Goal: Task Accomplishment & Management: Complete application form

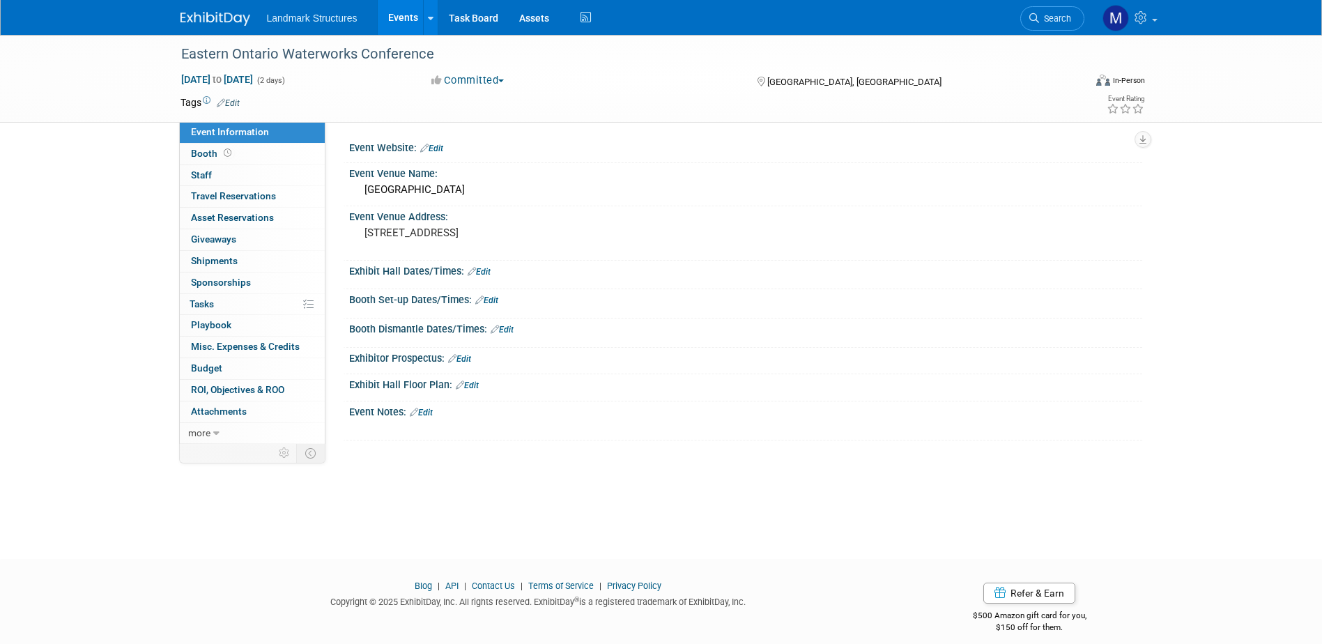
click at [395, 18] on link "Events" at bounding box center [403, 17] width 51 height 35
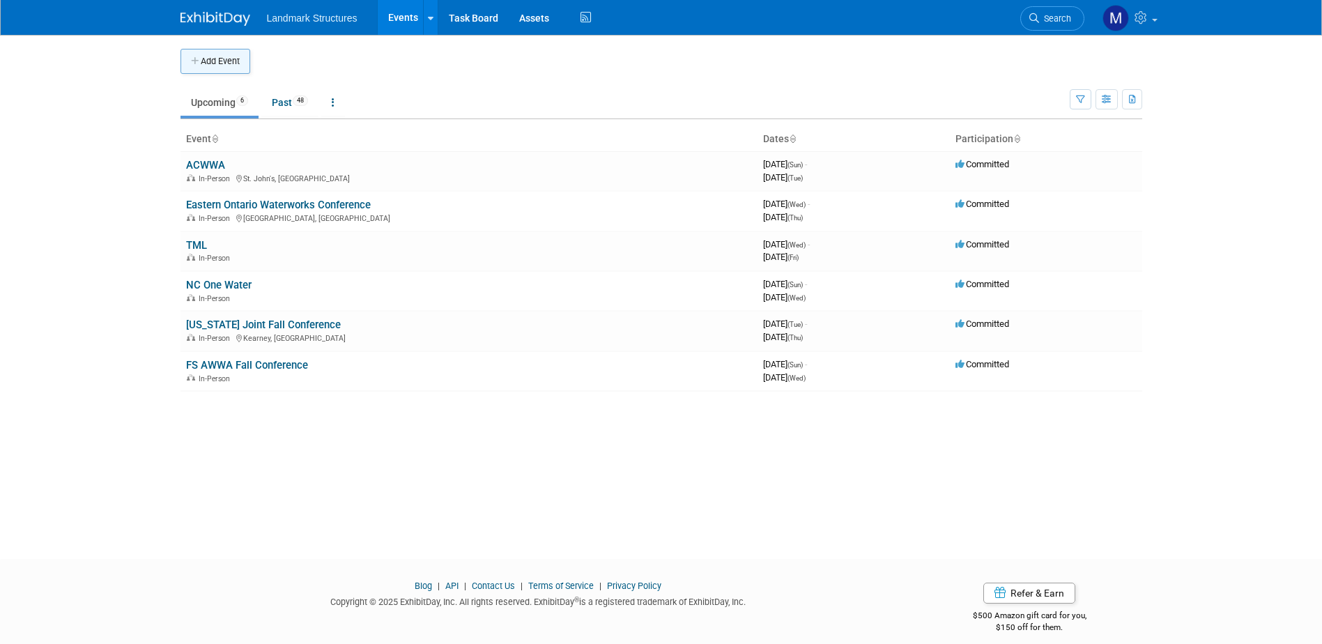
click at [229, 64] on button "Add Event" at bounding box center [215, 61] width 70 height 25
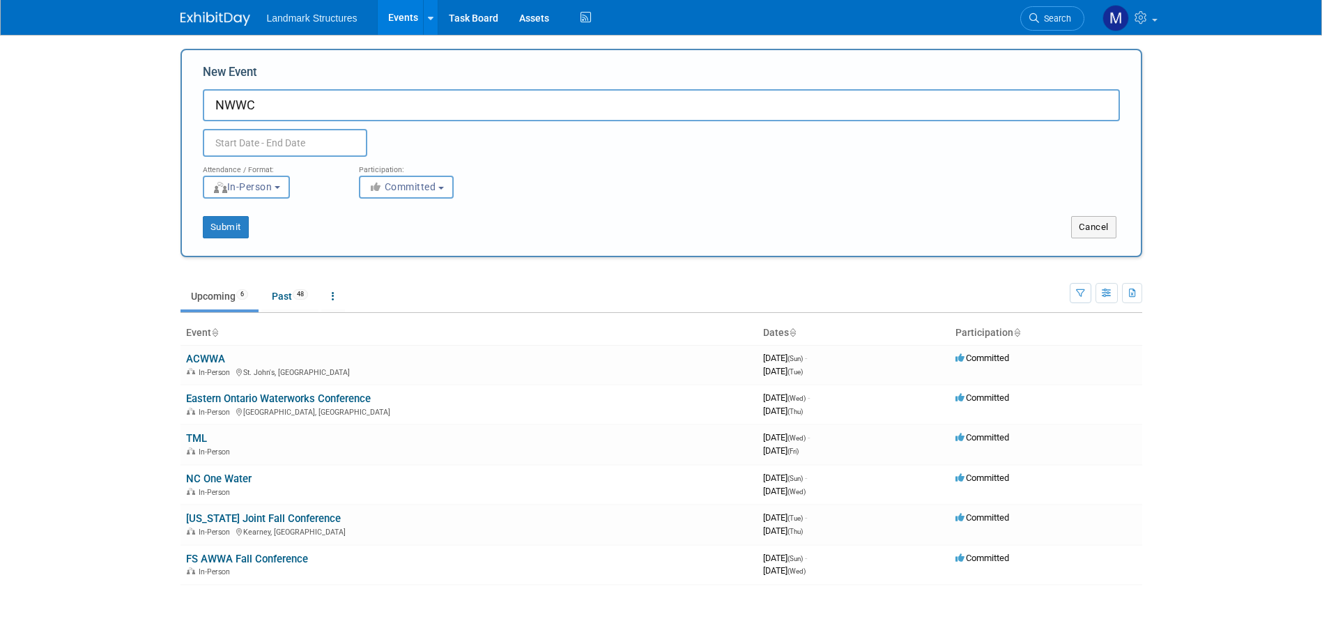
type input "NWWC"
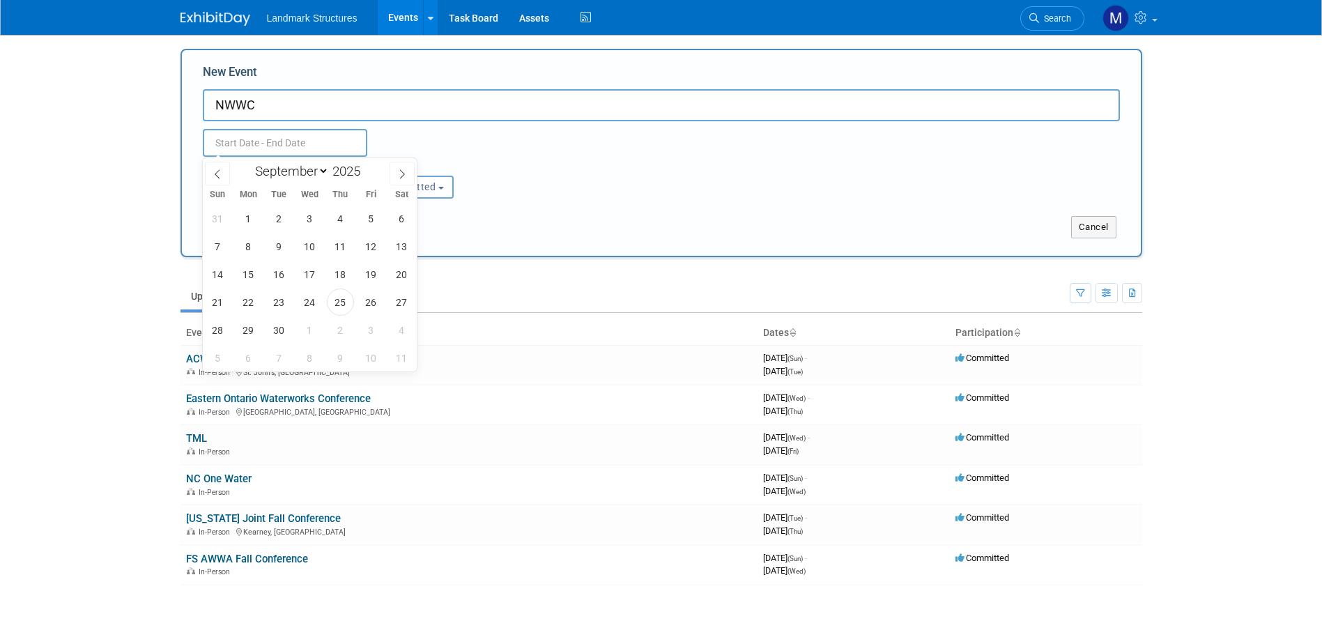
click at [260, 148] on input "text" at bounding box center [285, 143] width 164 height 28
click at [400, 172] on icon at bounding box center [402, 174] width 10 height 10
select select "10"
click at [250, 247] on span "3" at bounding box center [248, 246] width 27 height 27
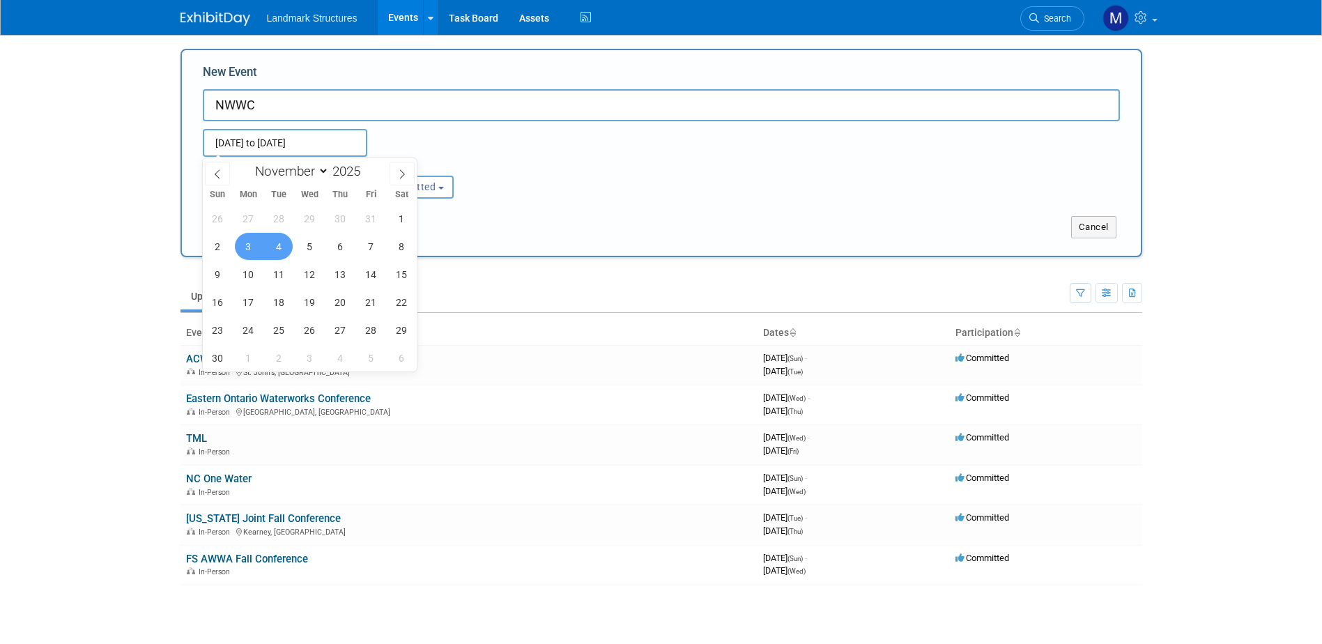
click at [286, 246] on span "4" at bounding box center [278, 246] width 27 height 27
type input "[DATE] to [DATE]"
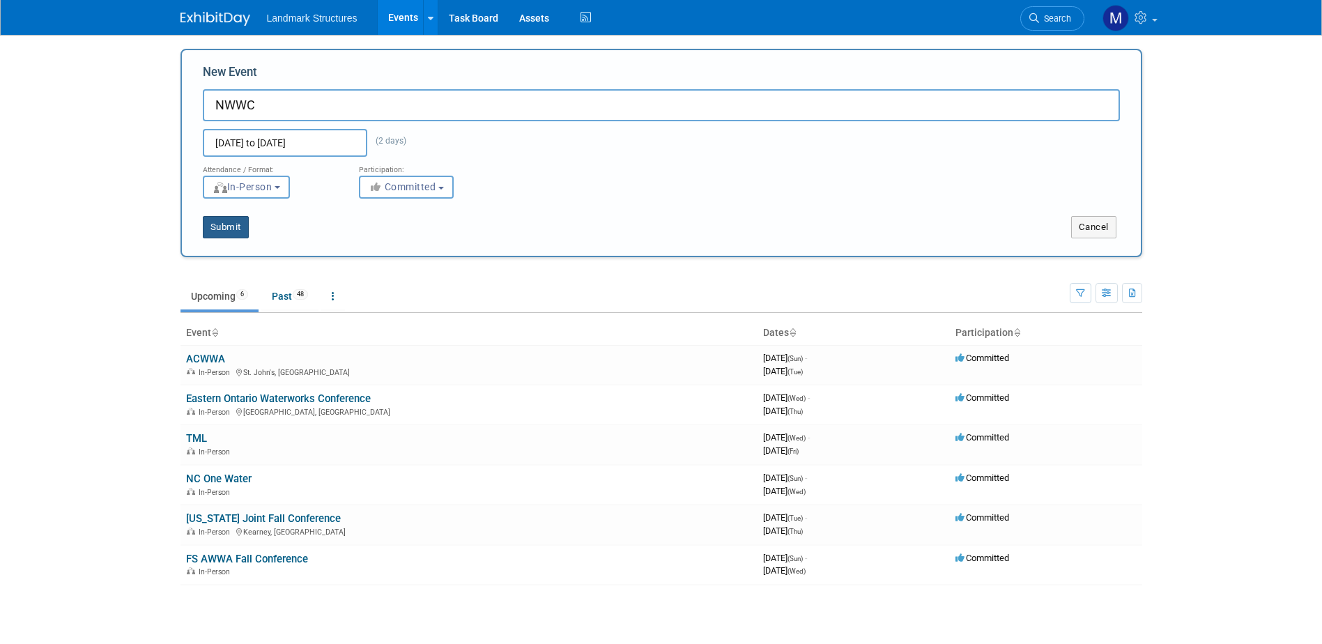
click at [234, 229] on button "Submit" at bounding box center [226, 227] width 46 height 22
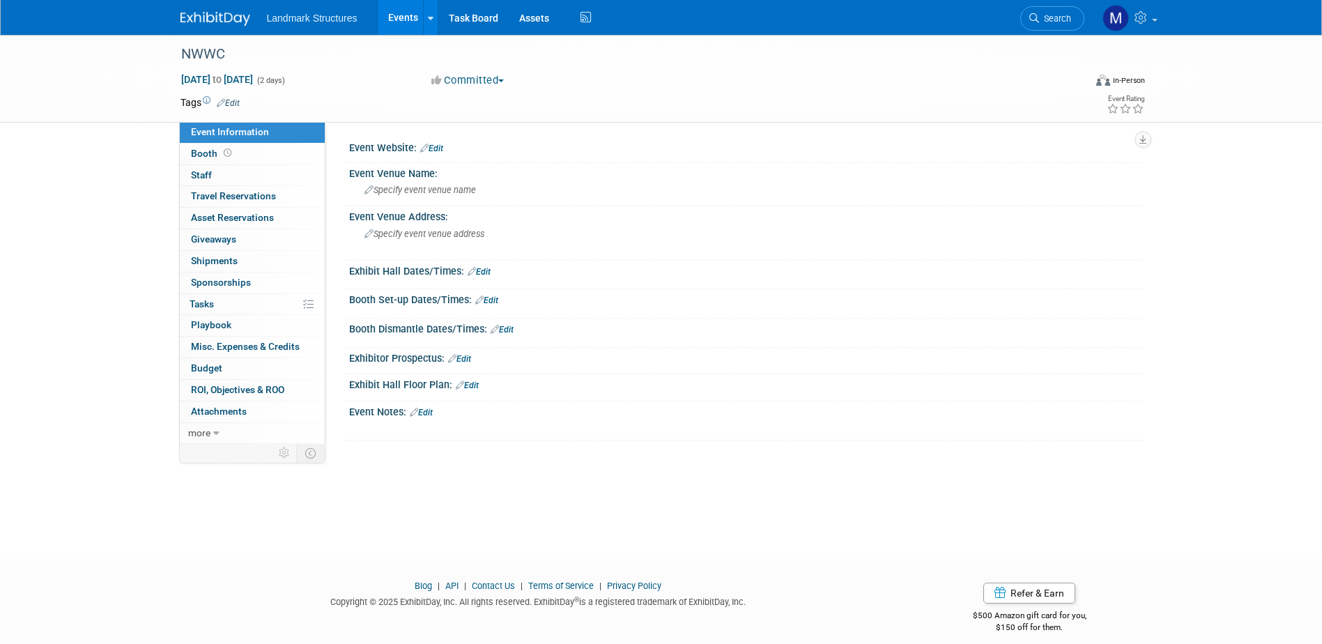
click at [488, 300] on link "Edit" at bounding box center [486, 300] width 23 height 10
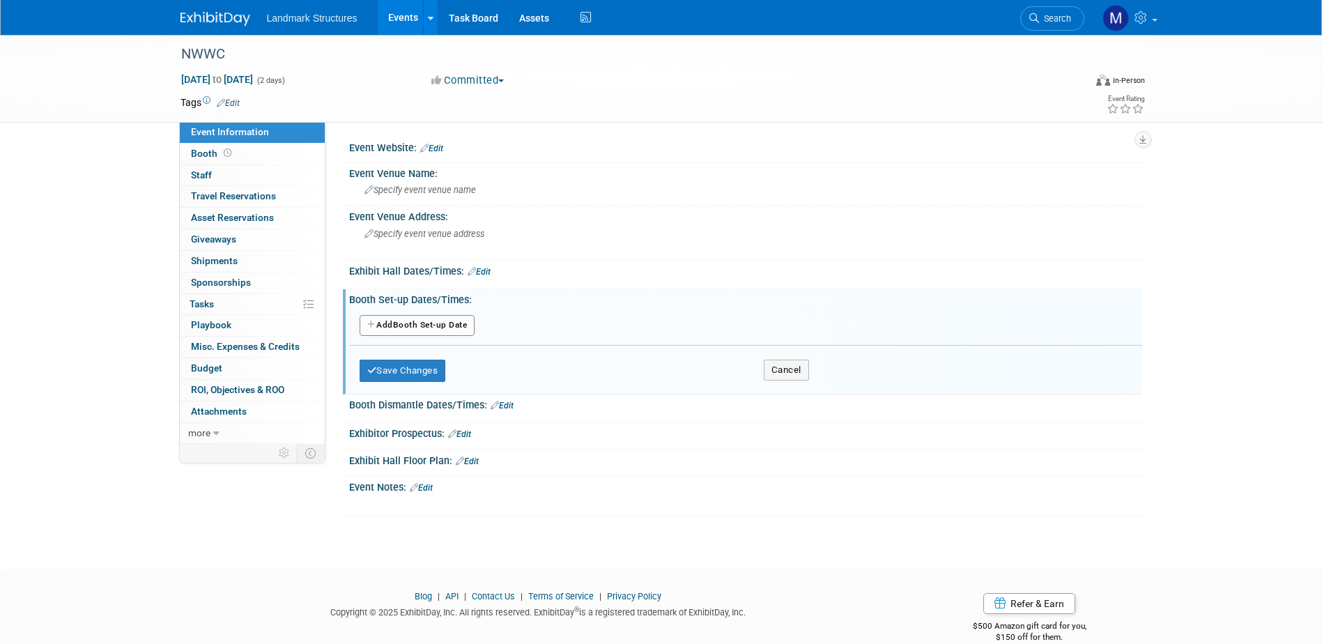
click at [429, 325] on button "Add Another Booth Set-up Date" at bounding box center [418, 325] width 116 height 21
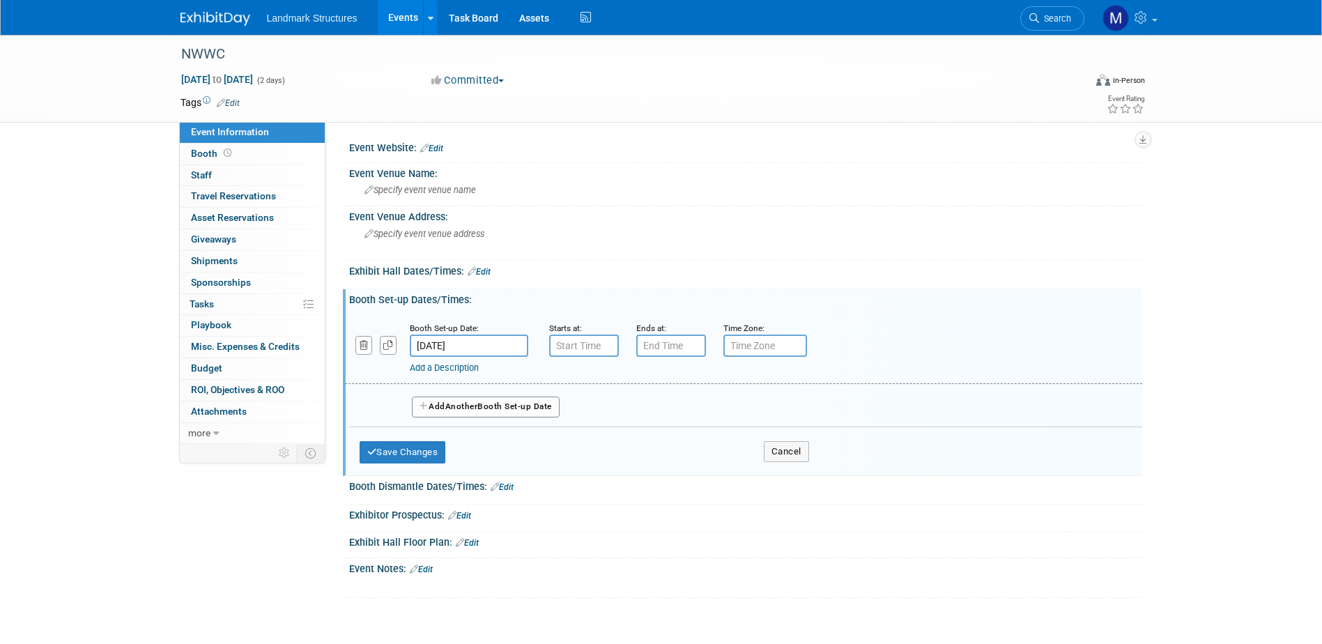
click at [486, 347] on input "[DATE]" at bounding box center [469, 345] width 118 height 22
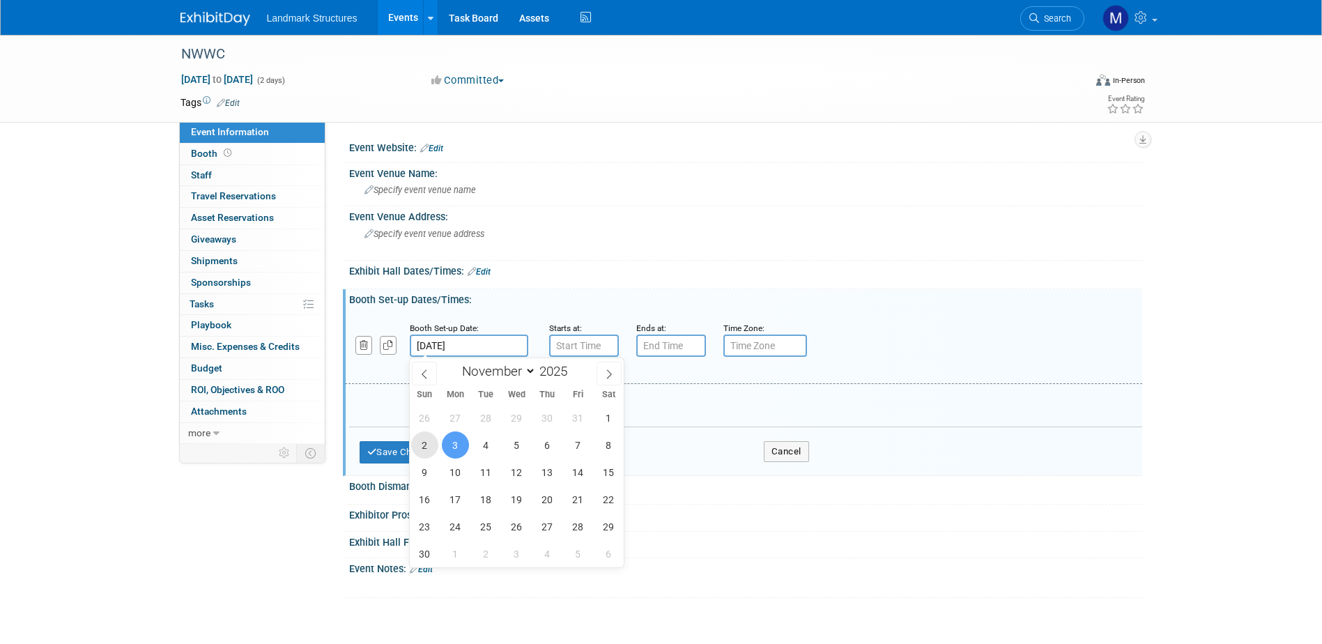
click at [432, 447] on span "2" at bounding box center [424, 444] width 27 height 27
type input "Nov 2, 2025"
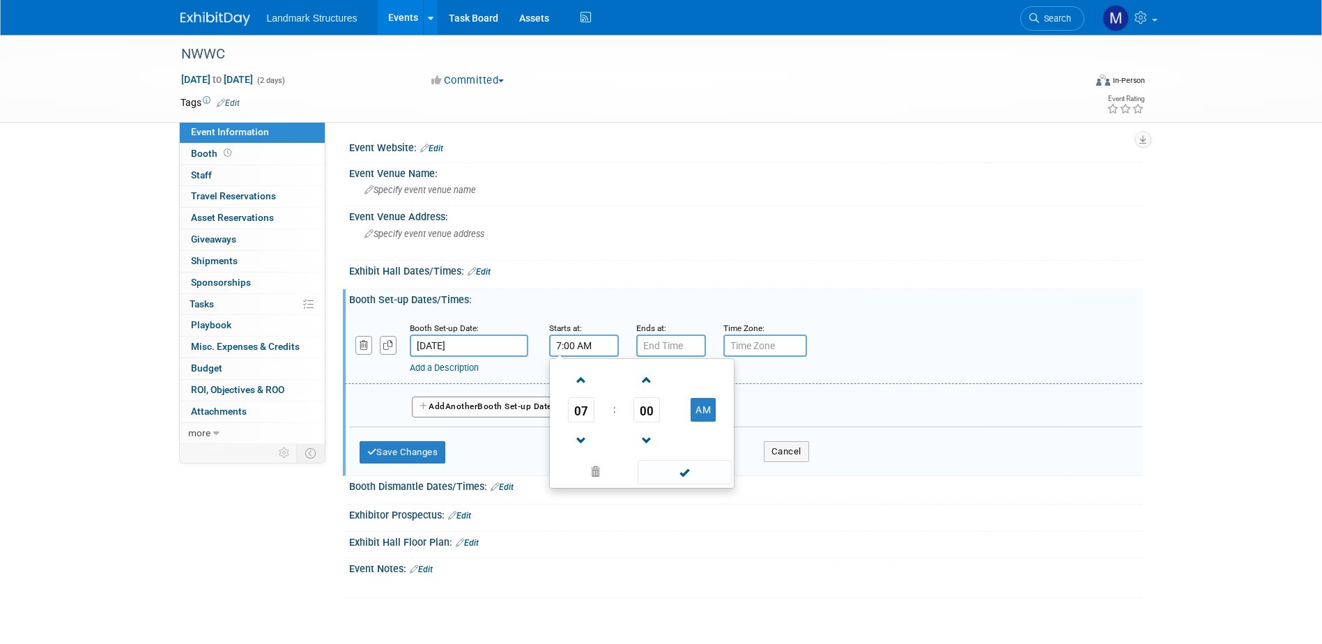
click at [596, 352] on input "7:00 AM" at bounding box center [584, 345] width 70 height 22
click at [574, 413] on span "07" at bounding box center [581, 409] width 26 height 25
click at [577, 417] on td "04" at bounding box center [575, 418] width 45 height 38
type input "4:00 AM"
click at [658, 348] on input "7:00 PM" at bounding box center [671, 345] width 70 height 22
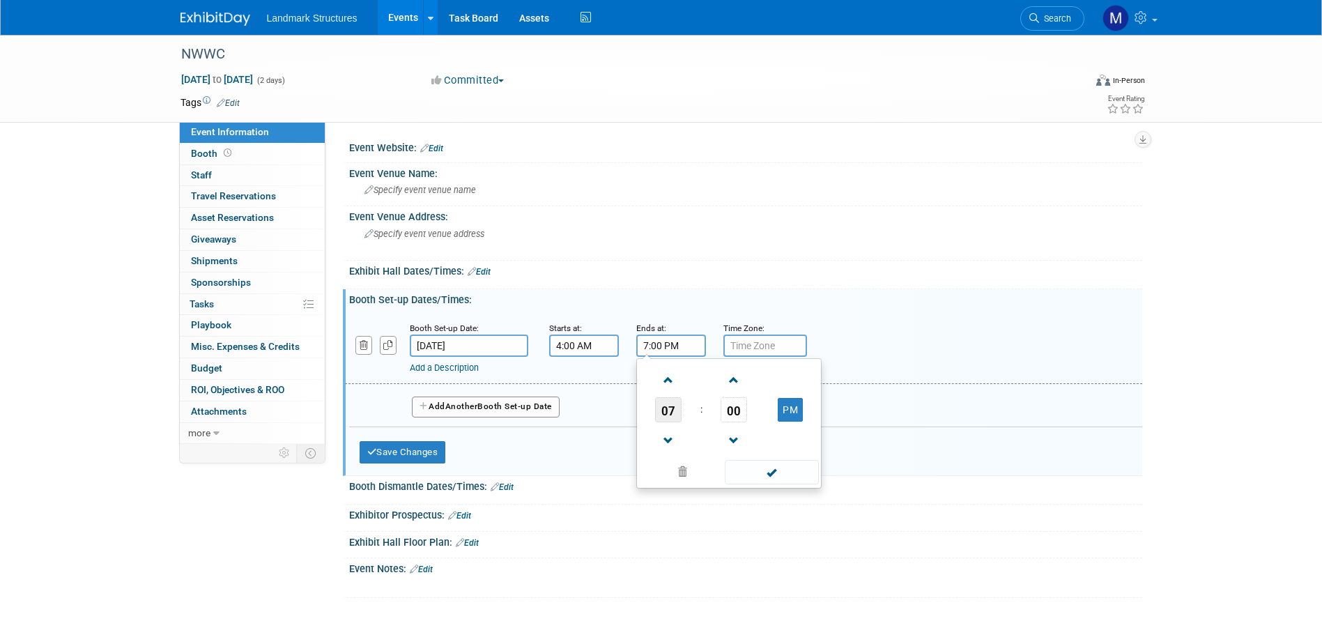
click at [679, 410] on span "07" at bounding box center [668, 409] width 26 height 25
click at [670, 449] on td "08" at bounding box center [662, 456] width 45 height 38
type input "8:00 PM"
click at [801, 461] on span at bounding box center [772, 472] width 94 height 24
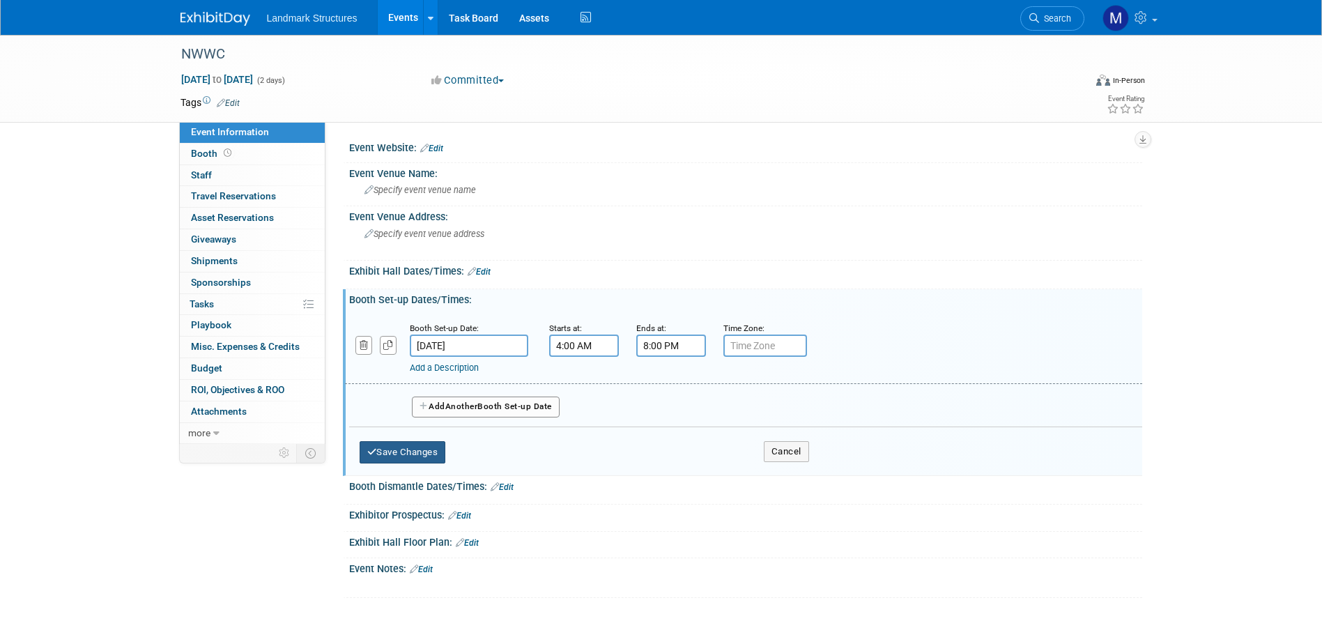
click at [416, 447] on button "Save Changes" at bounding box center [403, 452] width 86 height 22
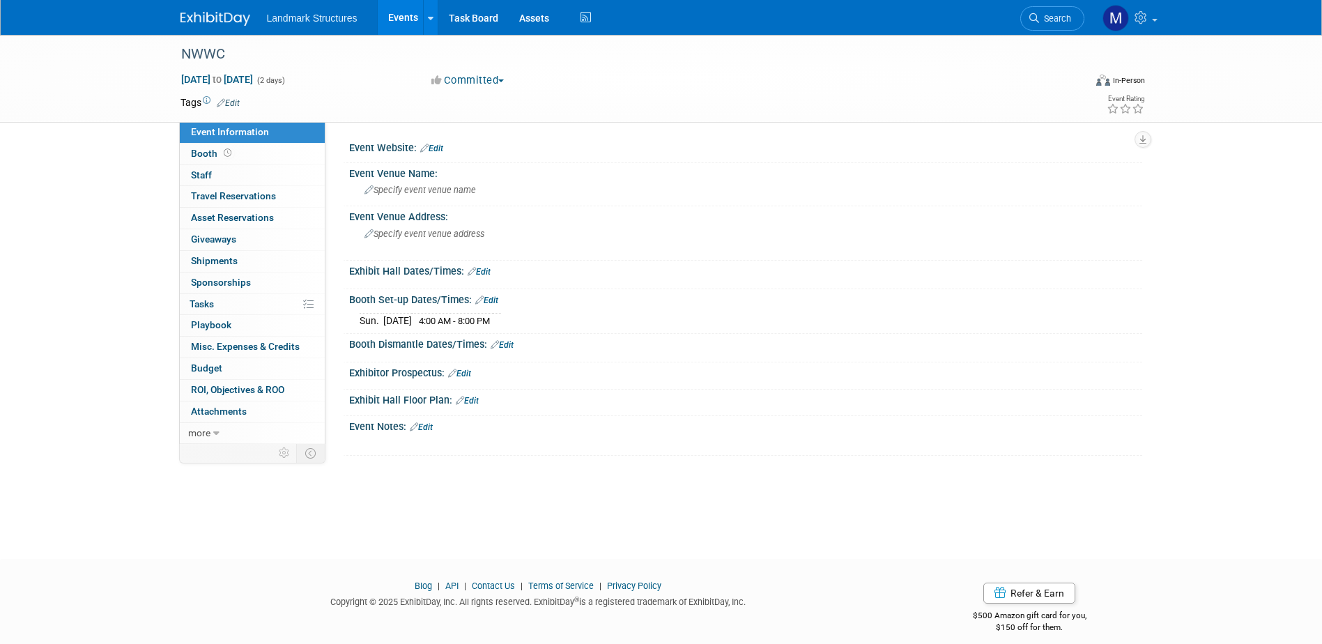
click at [513, 347] on link "Edit" at bounding box center [502, 345] width 23 height 10
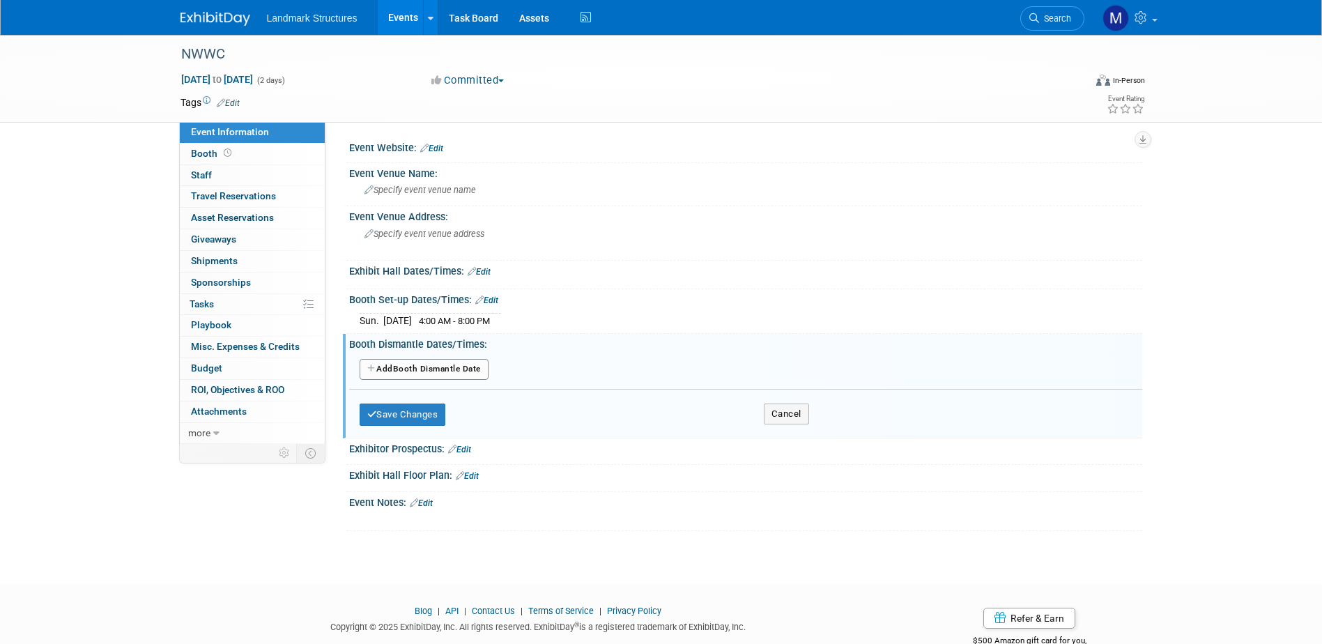
click at [457, 369] on button "Add Another Booth Dismantle Date" at bounding box center [424, 369] width 129 height 21
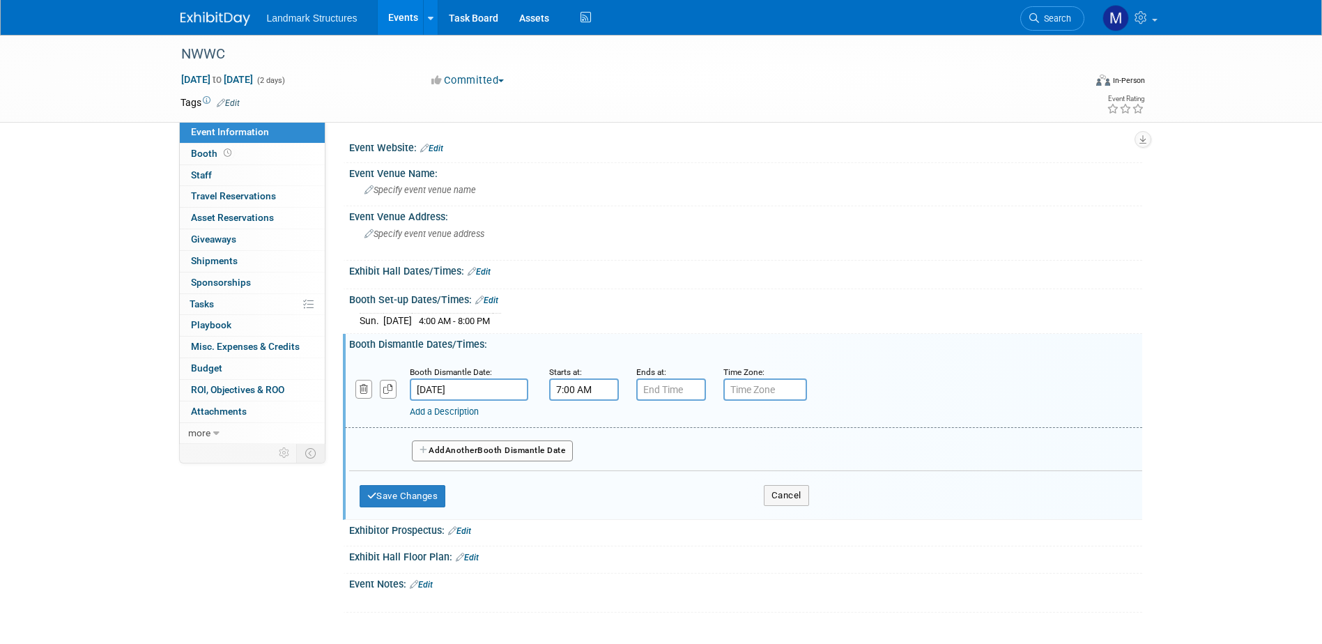
click at [581, 390] on input "7:00 AM" at bounding box center [584, 389] width 70 height 22
click at [589, 449] on span "07" at bounding box center [581, 453] width 26 height 25
click at [699, 427] on td "03" at bounding box center [708, 425] width 45 height 38
click at [645, 447] on span "00" at bounding box center [646, 453] width 26 height 25
click at [664, 462] on td "30" at bounding box center [664, 462] width 45 height 38
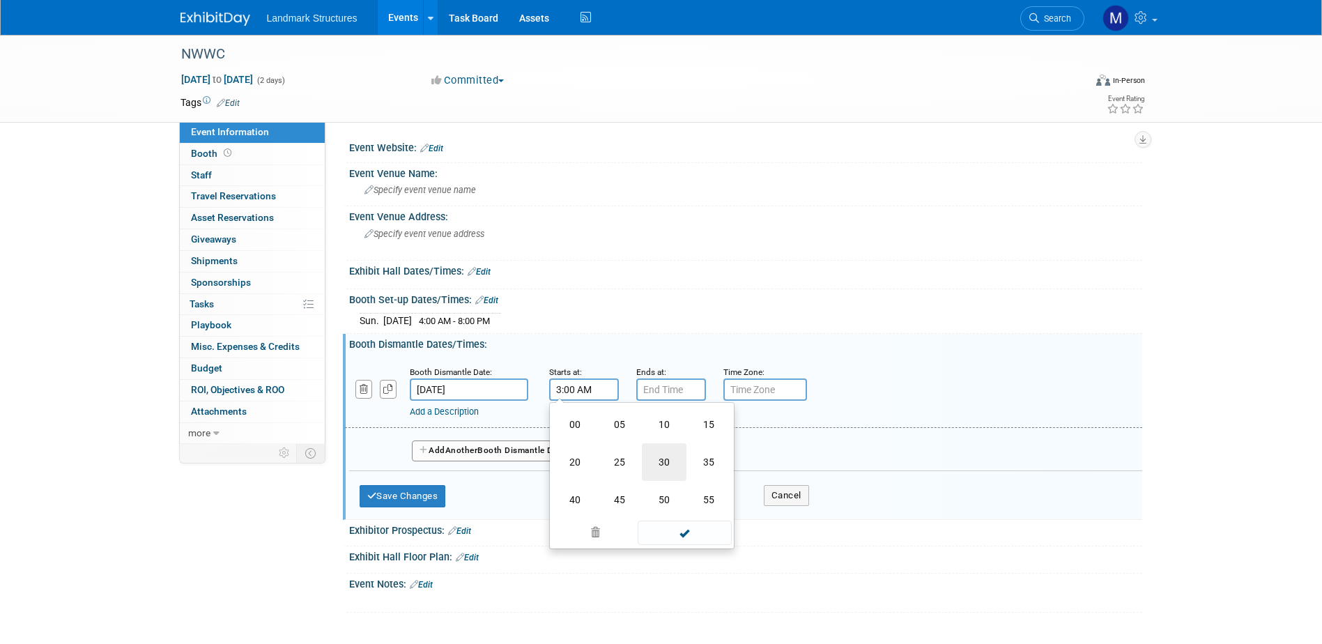
type input "3:30 AM"
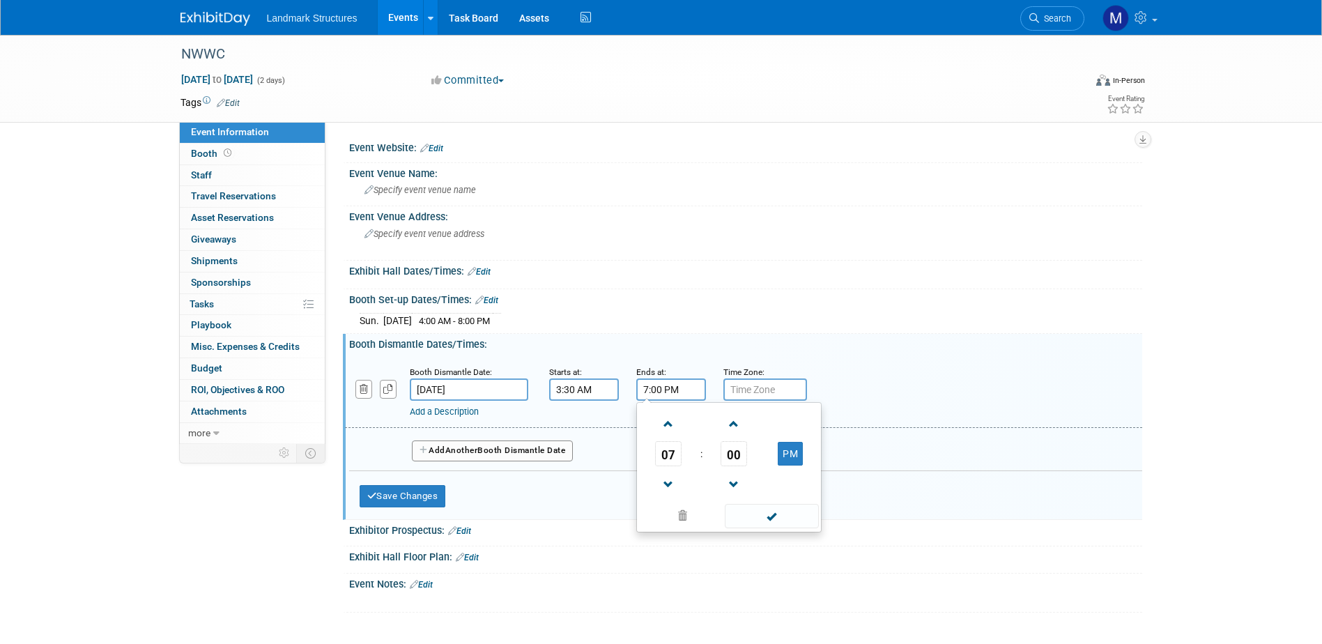
click at [659, 392] on input "7:00 PM" at bounding box center [671, 389] width 70 height 22
click at [677, 455] on span "07" at bounding box center [668, 453] width 26 height 25
click at [743, 463] on td "06" at bounding box center [751, 462] width 45 height 38
click at [738, 454] on span "00" at bounding box center [734, 453] width 26 height 25
click at [747, 461] on td "30" at bounding box center [751, 462] width 45 height 38
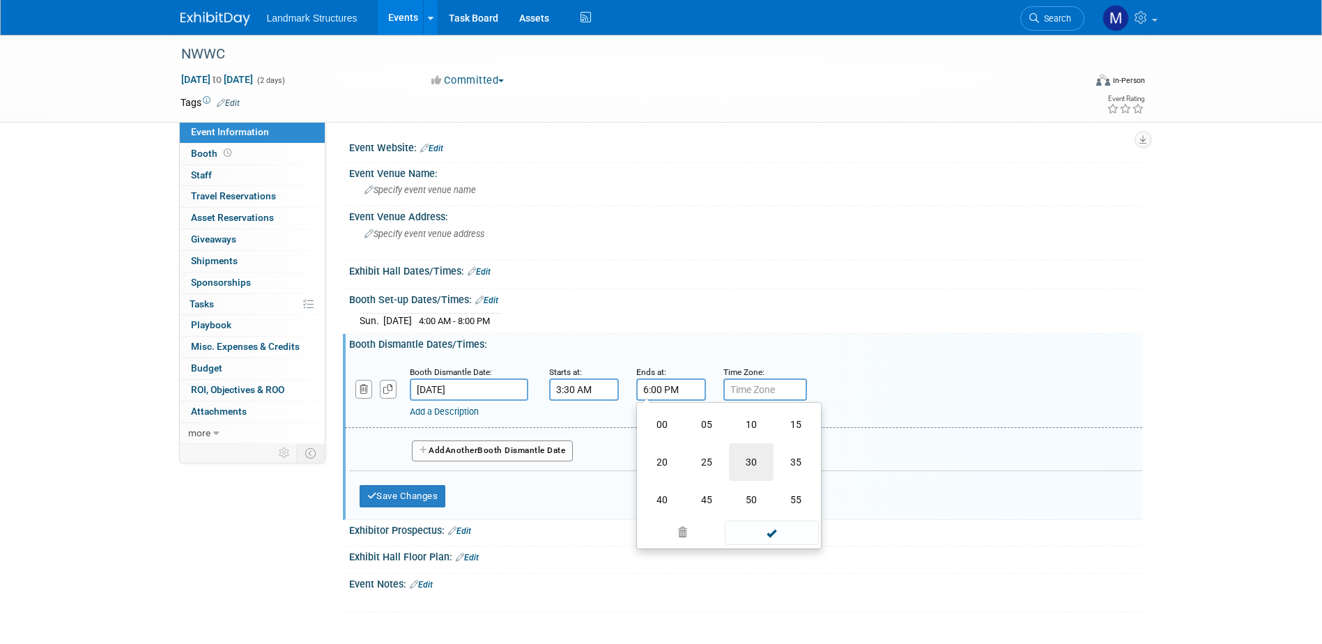
type input "6:30 PM"
click at [764, 511] on span at bounding box center [772, 516] width 94 height 24
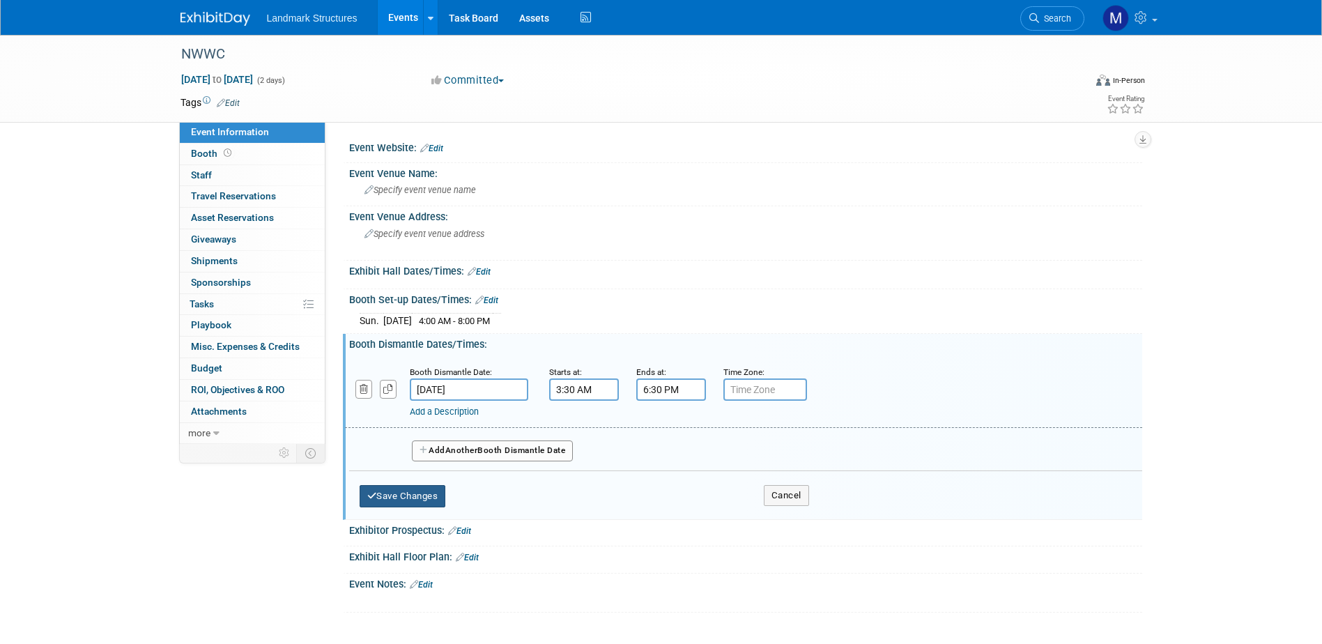
click at [433, 490] on button "Save Changes" at bounding box center [403, 496] width 86 height 22
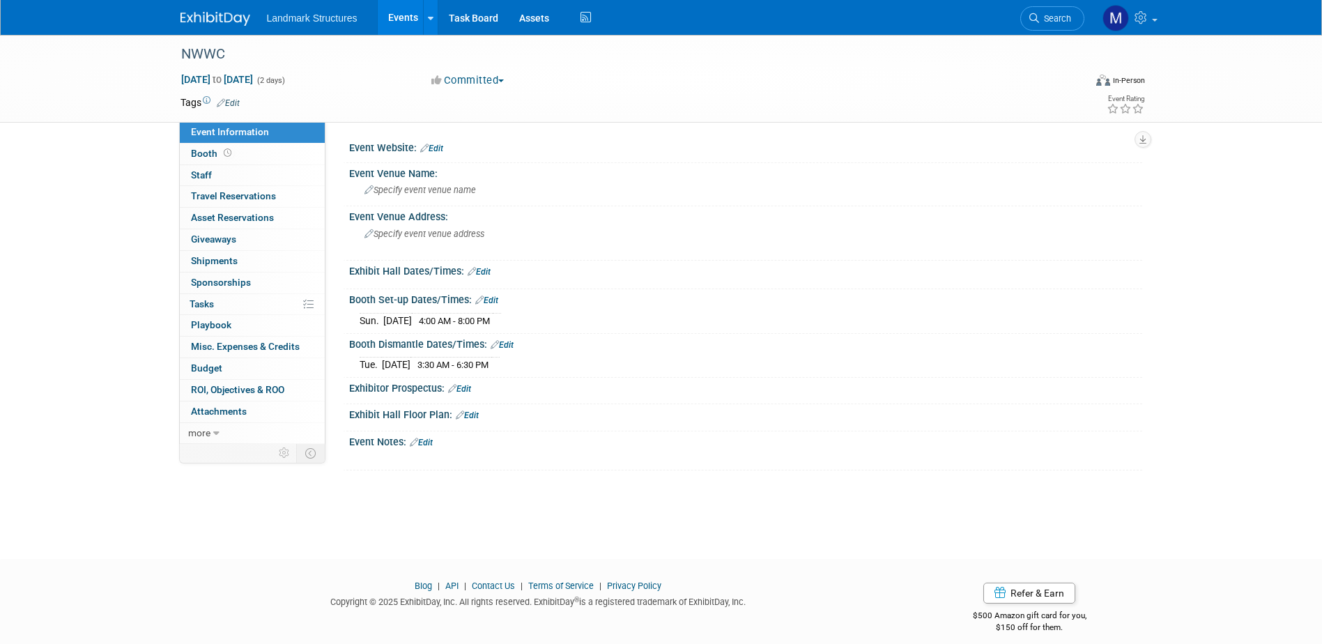
click at [479, 272] on link "Edit" at bounding box center [479, 272] width 23 height 10
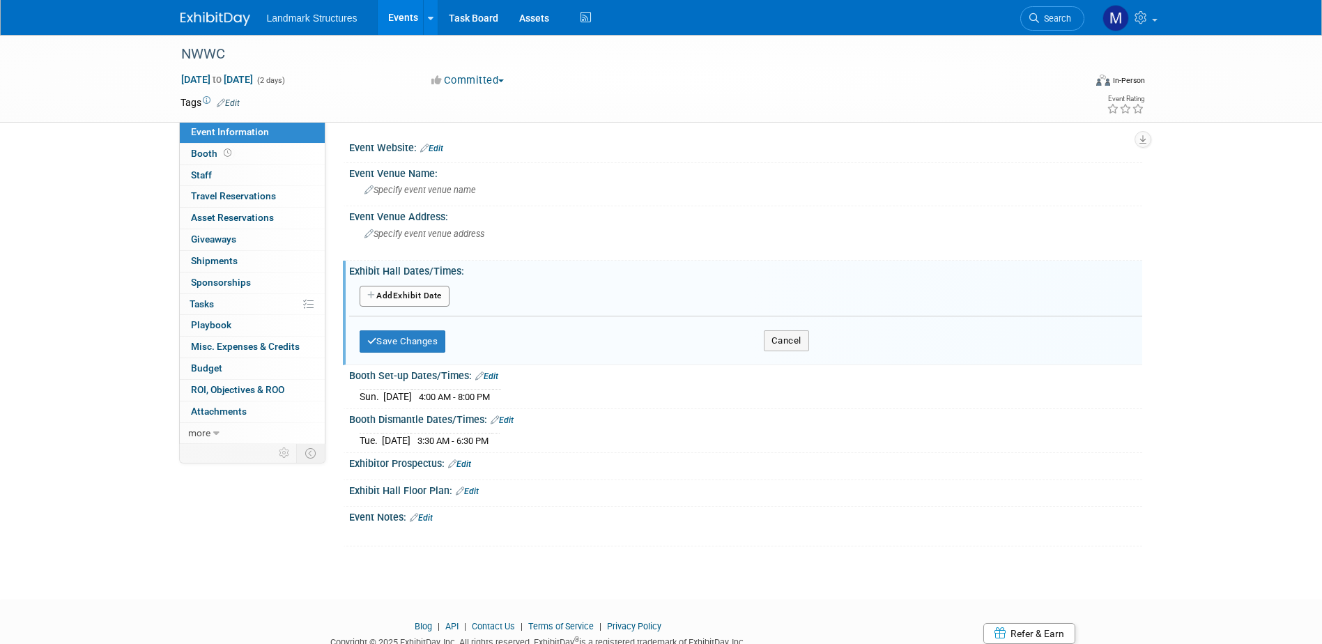
click at [426, 293] on button "Add Another Exhibit Date" at bounding box center [405, 296] width 90 height 21
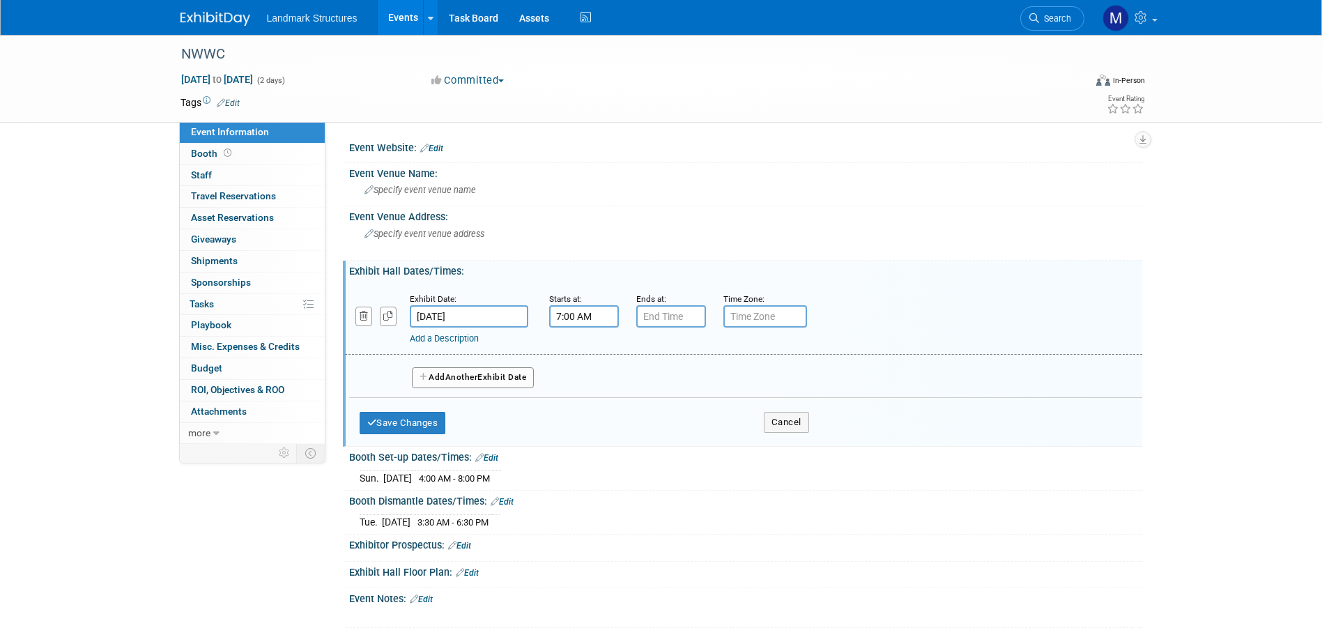
click at [592, 318] on input "7:00 AM" at bounding box center [584, 316] width 70 height 22
click at [590, 376] on span "07" at bounding box center [581, 380] width 26 height 25
click at [582, 419] on td "08" at bounding box center [575, 427] width 45 height 38
type input "8:00 AM"
click at [672, 318] on input "7:00 PM" at bounding box center [671, 316] width 70 height 22
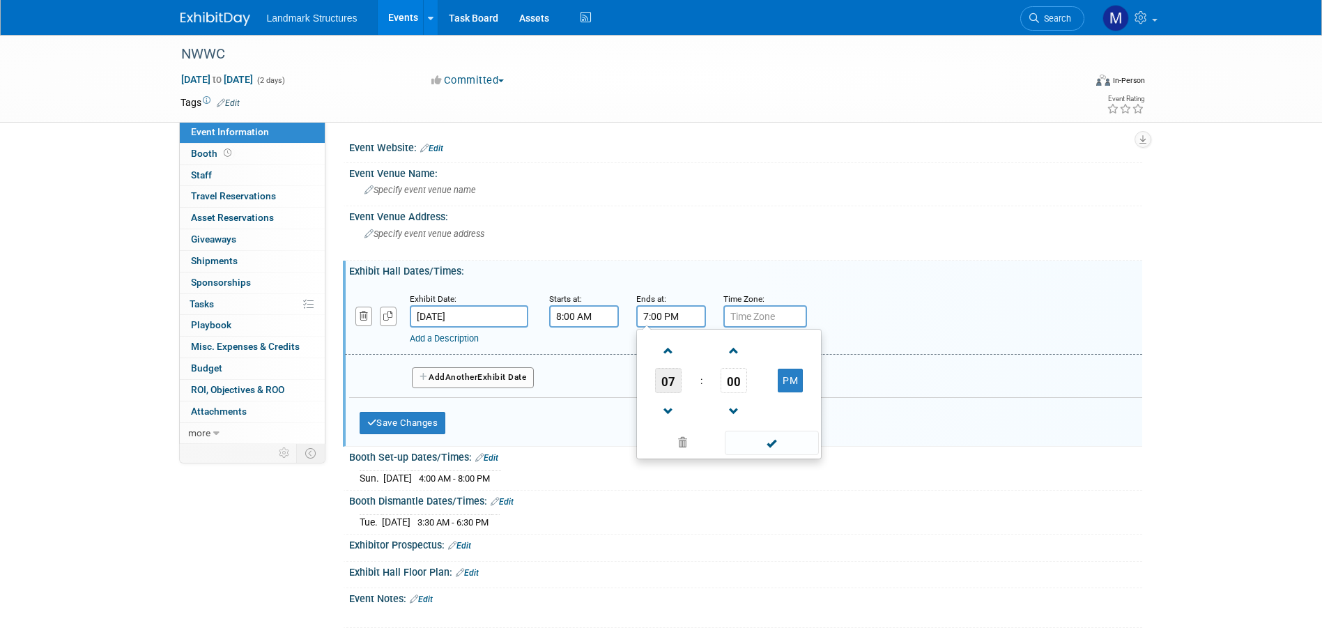
click at [674, 378] on span "07" at bounding box center [668, 380] width 26 height 25
click at [744, 387] on td "06" at bounding box center [751, 389] width 45 height 38
click at [741, 381] on span "00" at bounding box center [734, 380] width 26 height 25
click at [746, 388] on td "30" at bounding box center [751, 389] width 45 height 38
type input "6:30 PM"
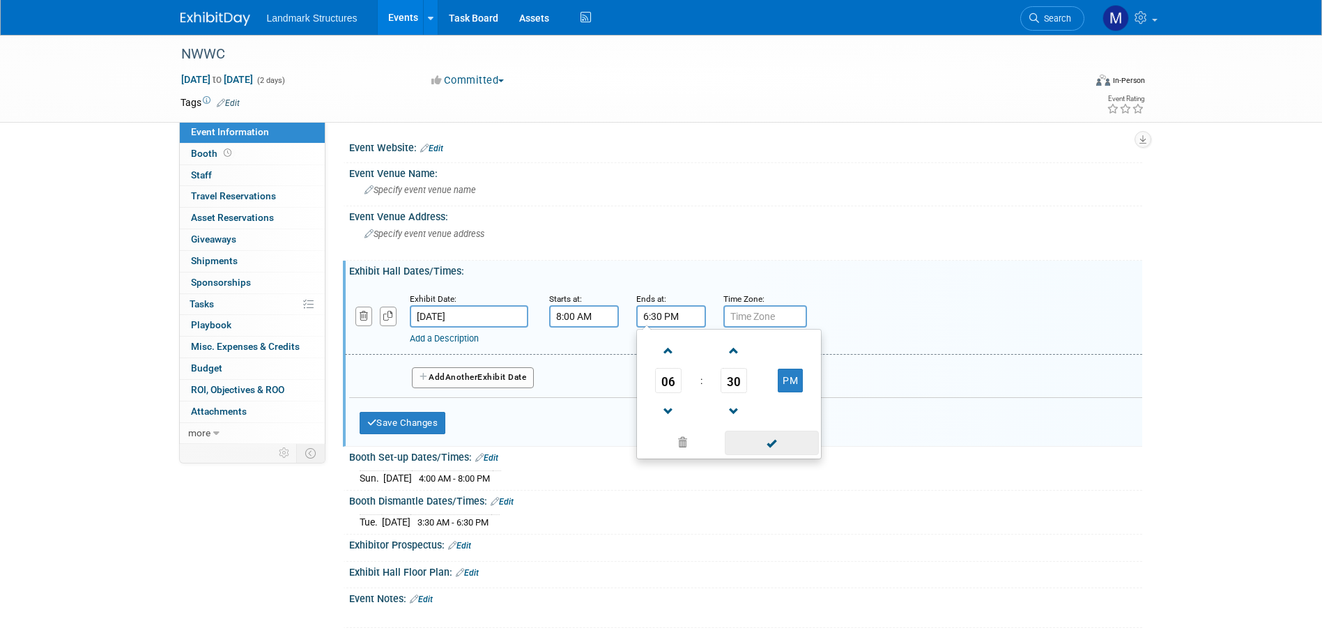
click at [769, 449] on span at bounding box center [772, 443] width 94 height 24
click at [475, 380] on span "Another" at bounding box center [461, 377] width 33 height 10
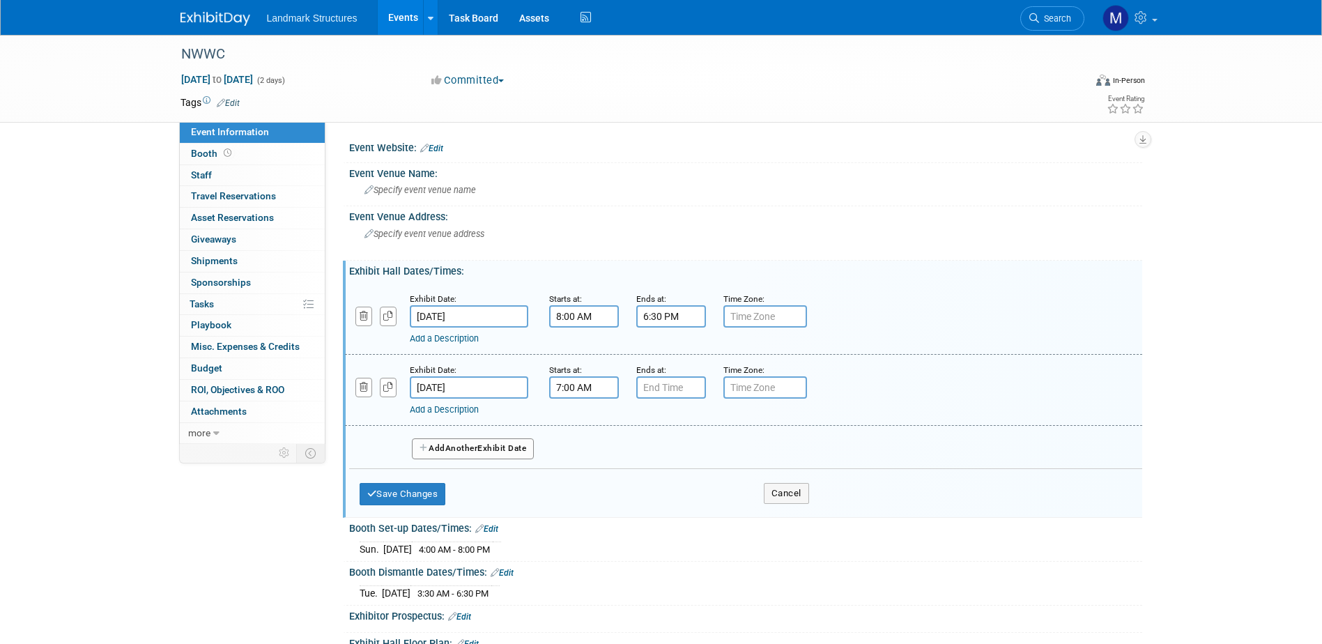
click at [582, 391] on input "7:00 AM" at bounding box center [584, 387] width 70 height 22
click at [652, 449] on span "00" at bounding box center [646, 451] width 26 height 25
click at [668, 461] on td "30" at bounding box center [664, 460] width 45 height 38
type input "7:30 AM"
click at [668, 383] on input "7:00 PM" at bounding box center [671, 387] width 70 height 22
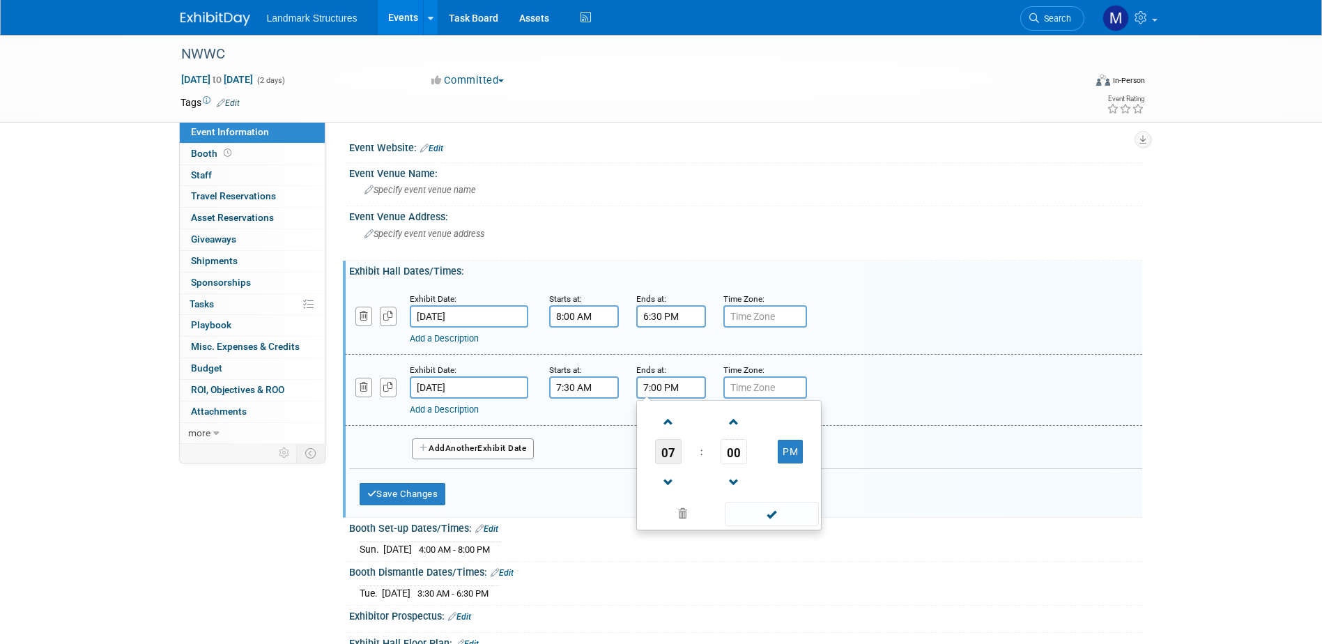
click at [672, 454] on span "07" at bounding box center [668, 451] width 26 height 25
click at [807, 430] on td "03" at bounding box center [795, 422] width 45 height 38
click at [741, 451] on span "00" at bounding box center [734, 451] width 26 height 25
click at [747, 457] on td "30" at bounding box center [751, 460] width 45 height 38
type input "3:30 PM"
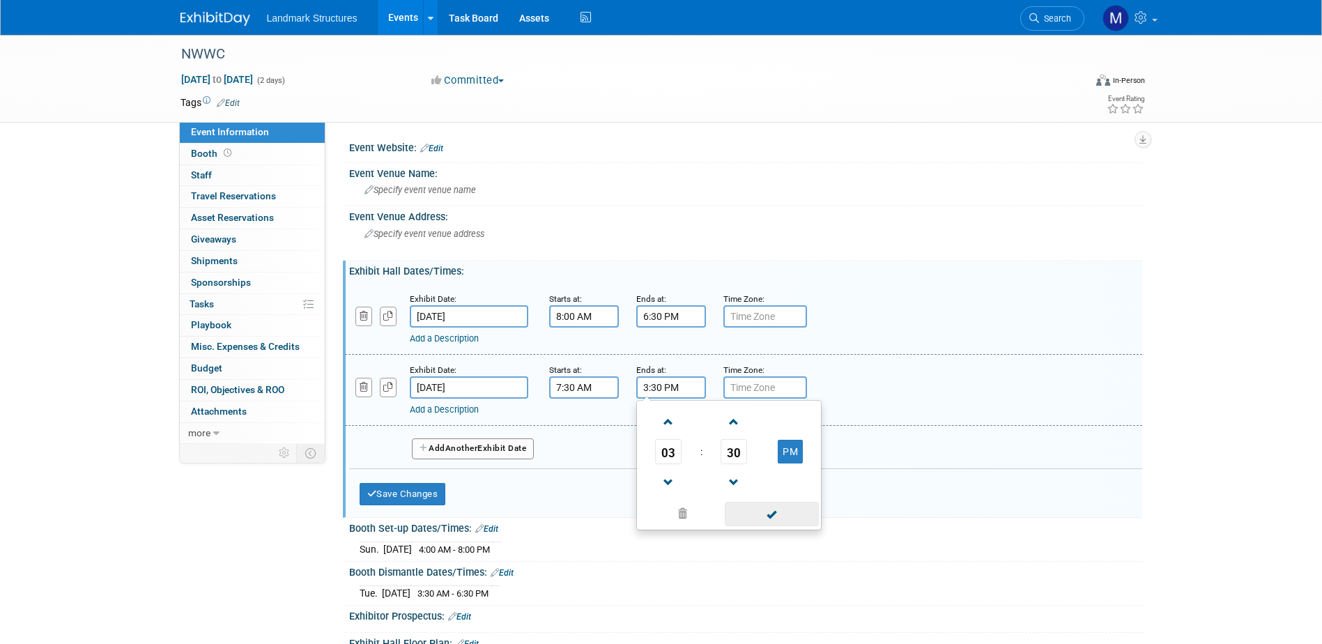
click at [761, 511] on span at bounding box center [772, 514] width 94 height 24
click at [428, 491] on button "Save Changes" at bounding box center [403, 494] width 86 height 22
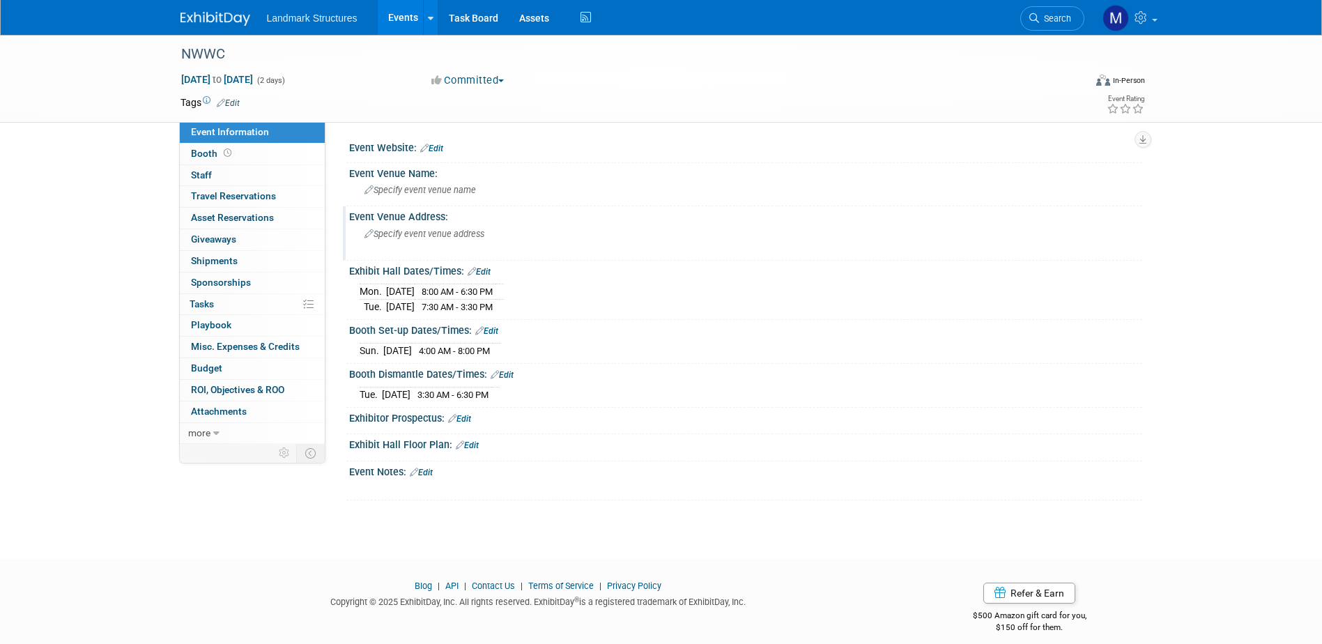
click at [383, 236] on span "Specify event venue address" at bounding box center [424, 234] width 120 height 10
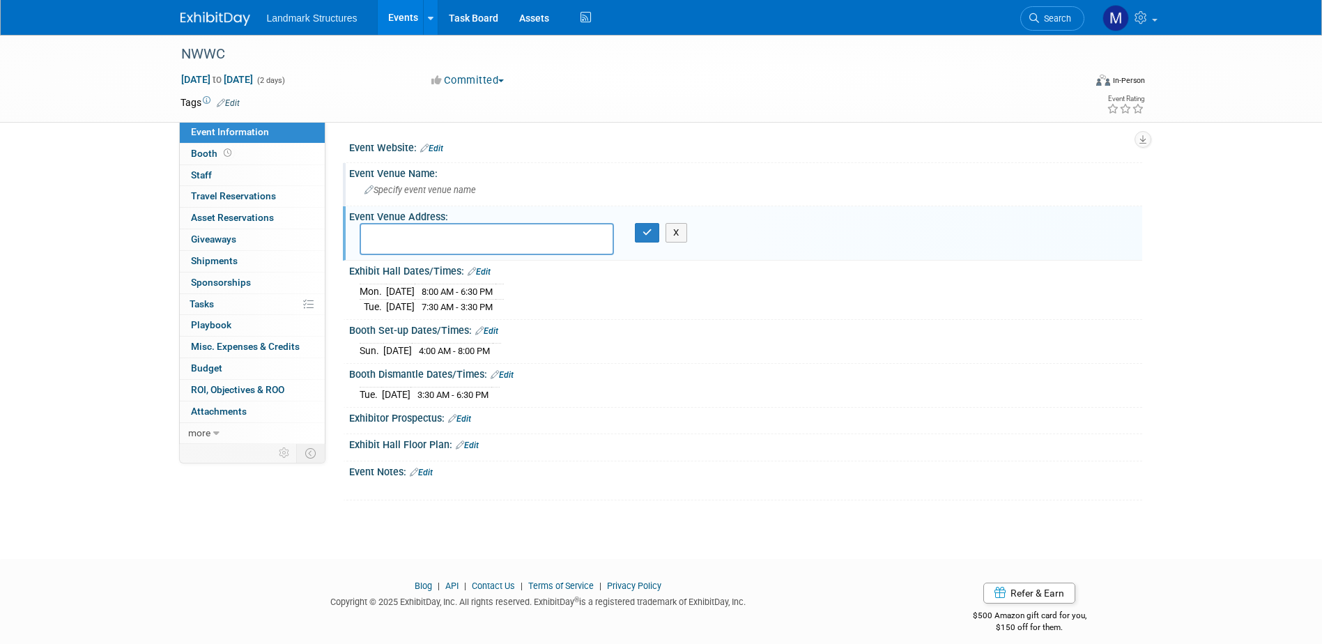
click at [385, 182] on div "Specify event venue name" at bounding box center [746, 190] width 772 height 22
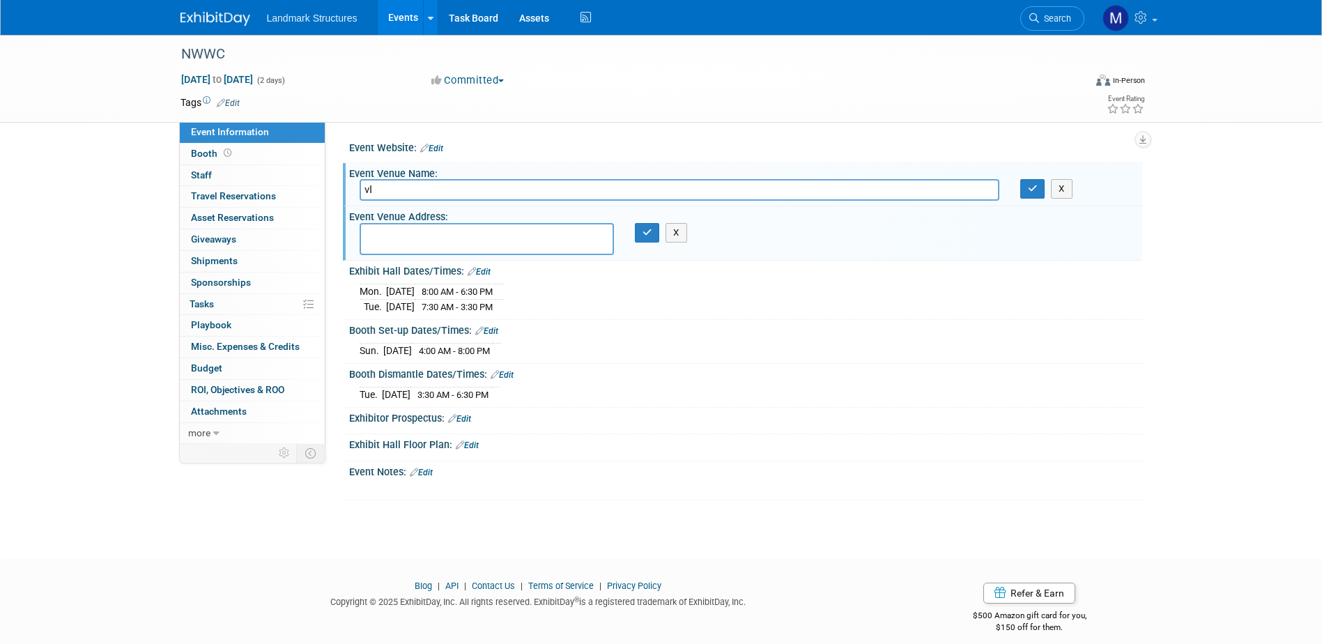
type input "v"
type input "Victoria Conference Centre"
click at [1032, 190] on icon "button" at bounding box center [1033, 188] width 10 height 9
